Goal: Information Seeking & Learning: Learn about a topic

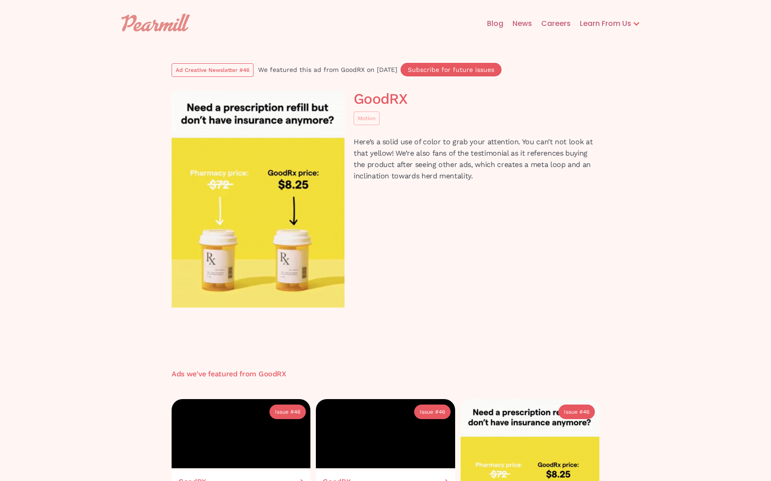
click at [248, 231] on img at bounding box center [258, 199] width 173 height 217
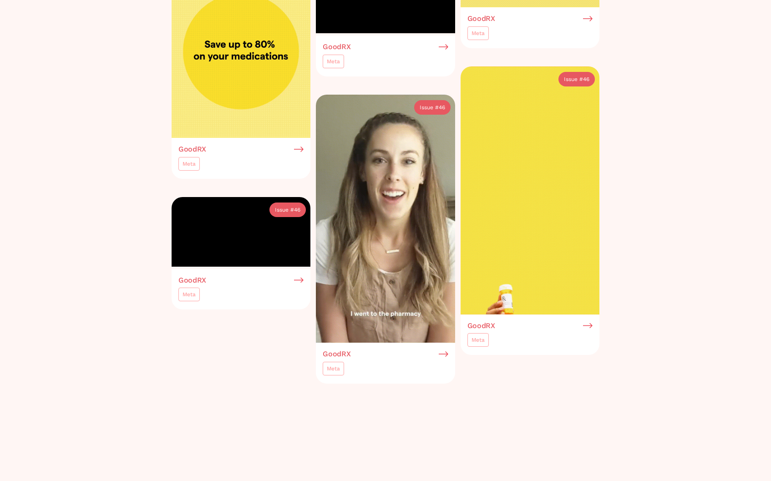
scroll to position [566, 0]
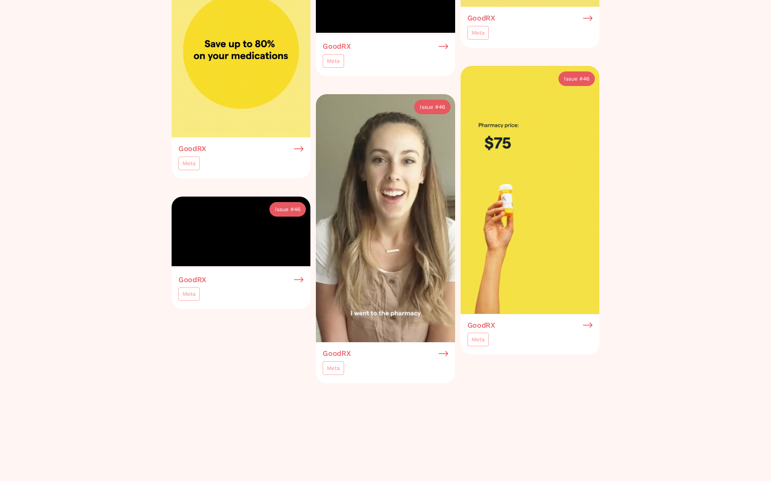
click at [221, 137] on img at bounding box center [241, 51] width 139 height 174
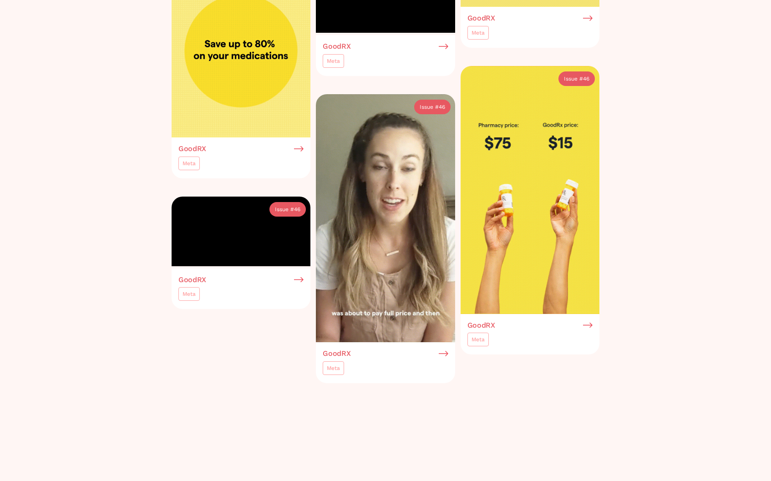
click at [193, 153] on h3 "GoodRX" at bounding box center [192, 149] width 28 height 8
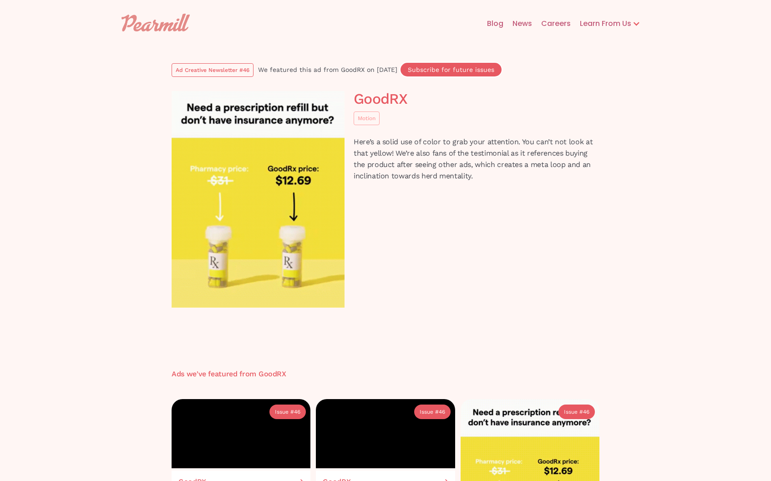
scroll to position [745, 0]
